Goal: Find specific page/section: Find specific page/section

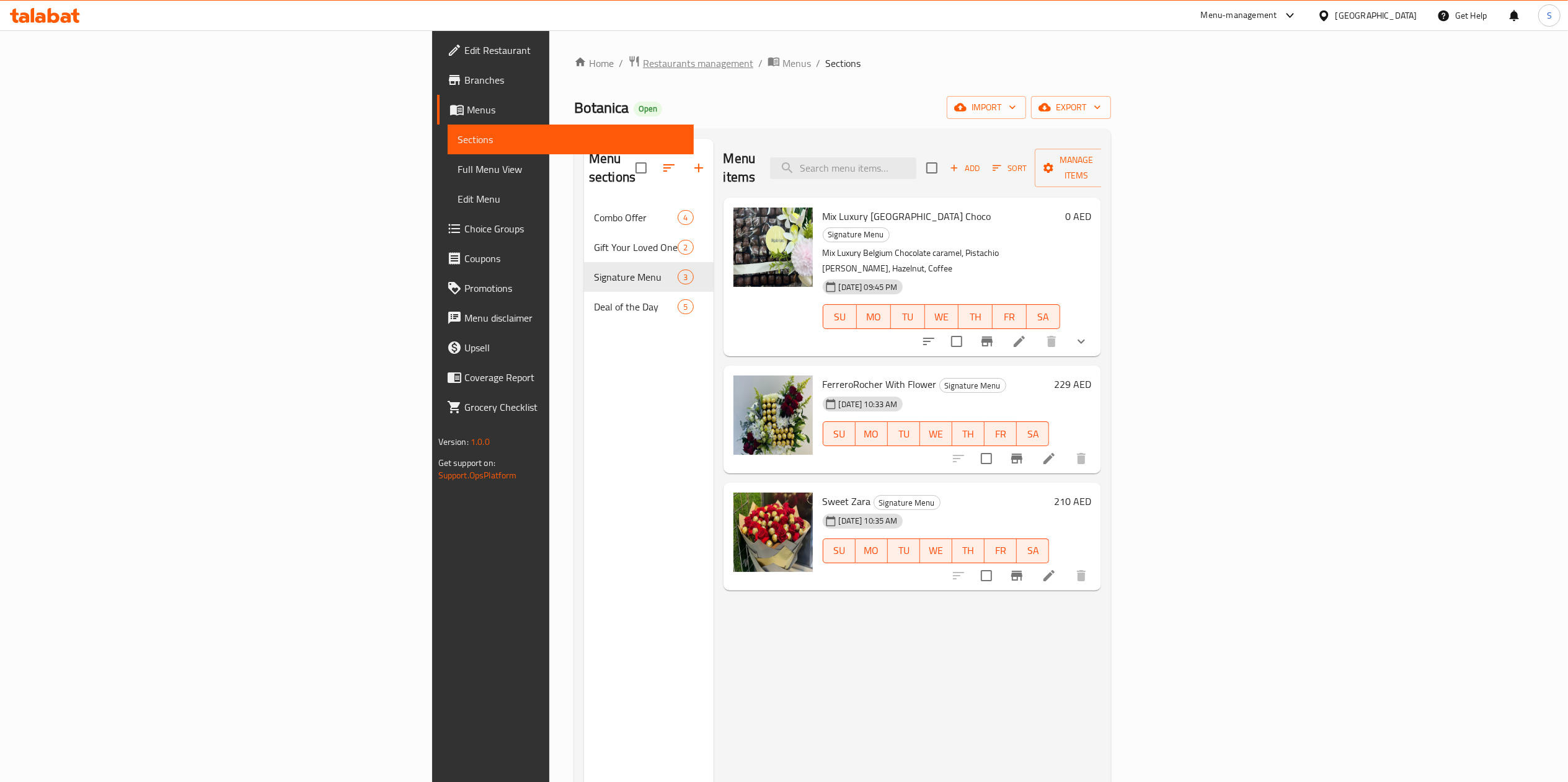
drag, startPoint x: 0, startPoint y: 0, endPoint x: 388, endPoint y: 62, distance: 392.9
click at [642, 62] on span "Restaurants management" at bounding box center [697, 63] width 110 height 15
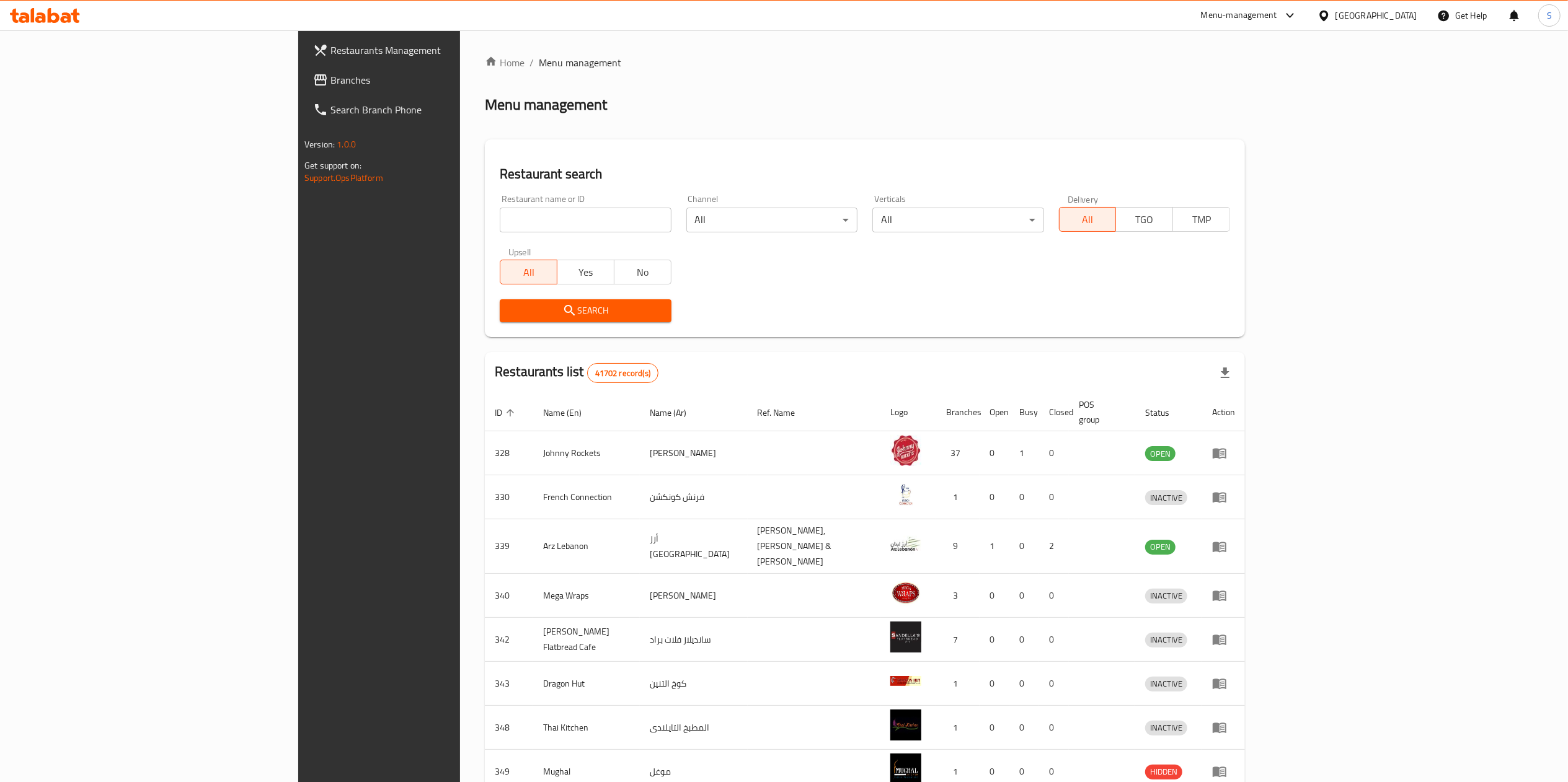
click at [500, 204] on div "Restaurant name or ID Restaurant name or ID" at bounding box center [585, 213] width 172 height 38
click at [500, 217] on input "search" at bounding box center [585, 220] width 172 height 25
click button "Search" at bounding box center [585, 310] width 172 height 23
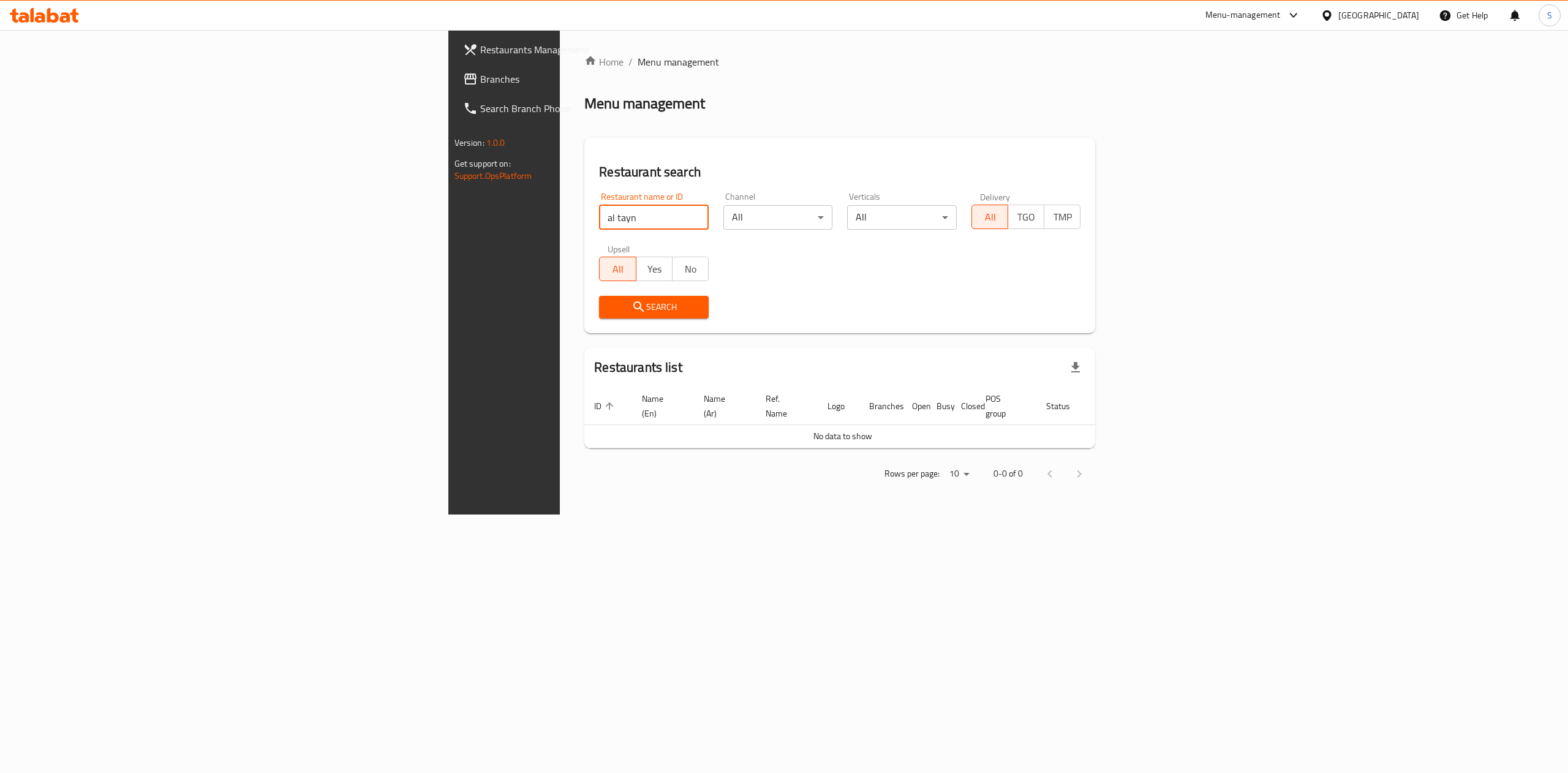
click at [599, 219] on input "al tayn" at bounding box center [653, 217] width 110 height 25
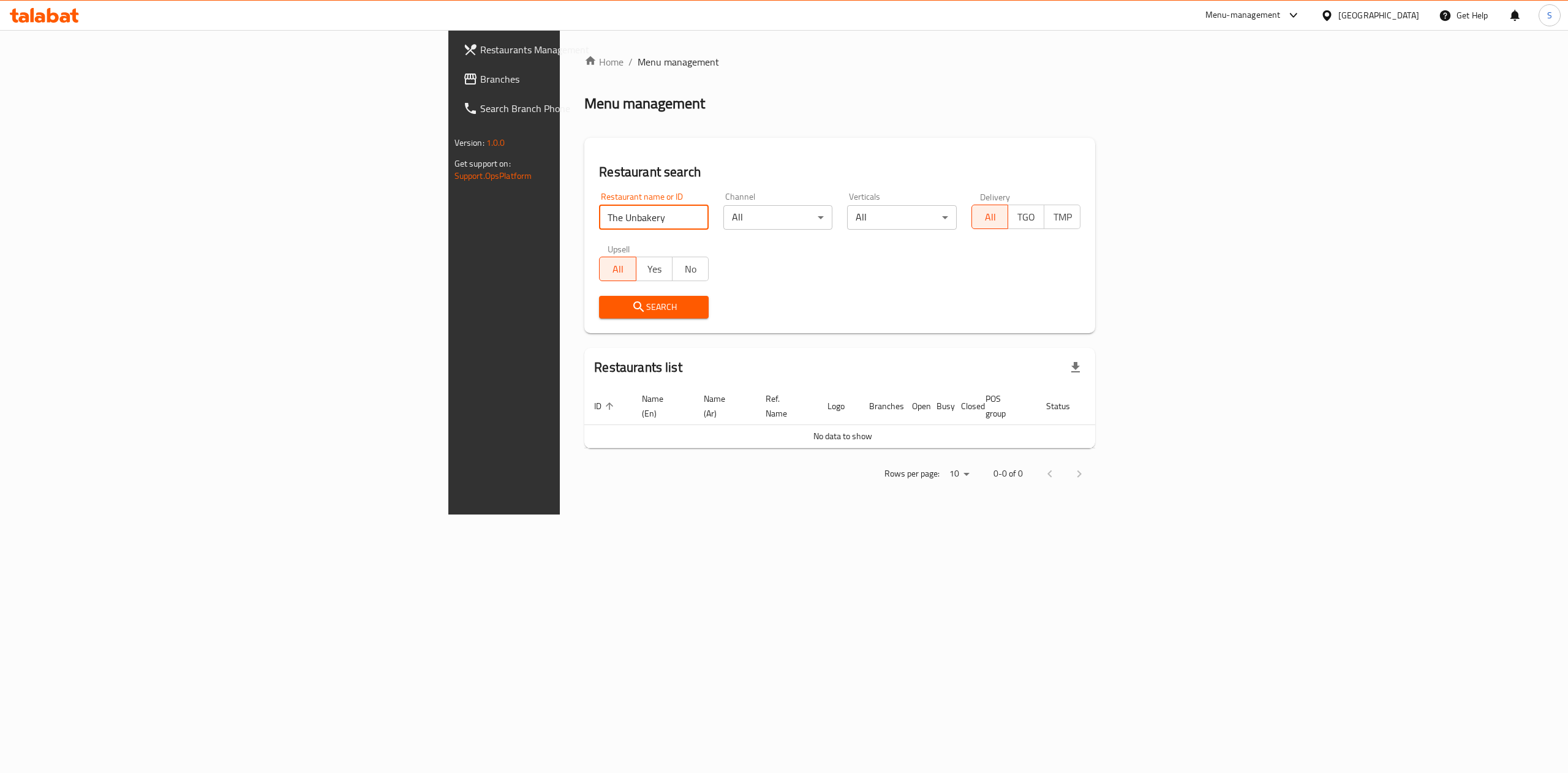
click at [599, 216] on input "The Unbakery" at bounding box center [653, 217] width 110 height 25
type input "tayn roastery"
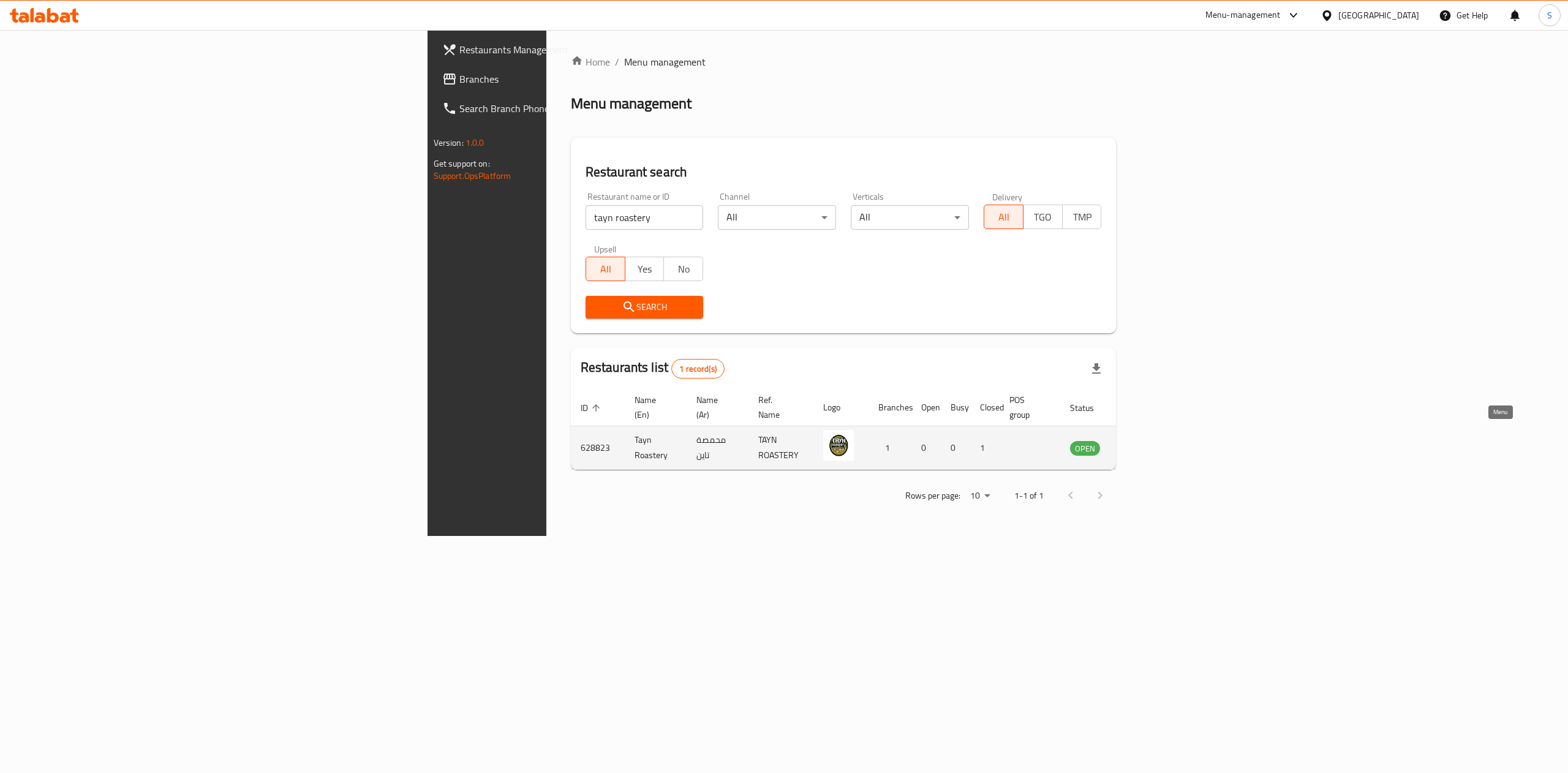
click at [1149, 443] on icon "enhanced table" at bounding box center [1141, 448] width 14 height 10
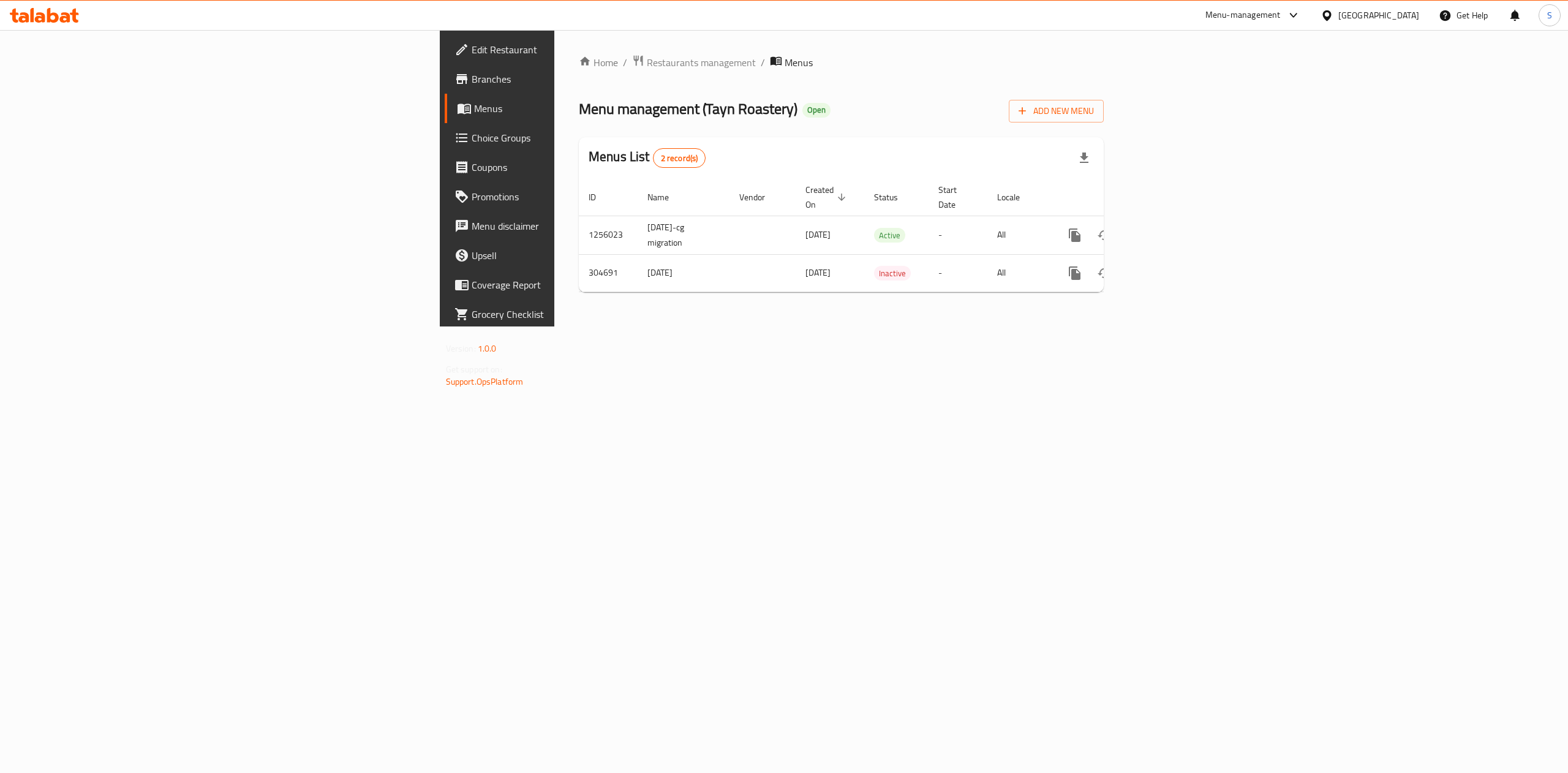
click at [472, 49] on span "Edit Restaurant" at bounding box center [581, 50] width 220 height 15
